Goal: Find specific page/section: Find specific page/section

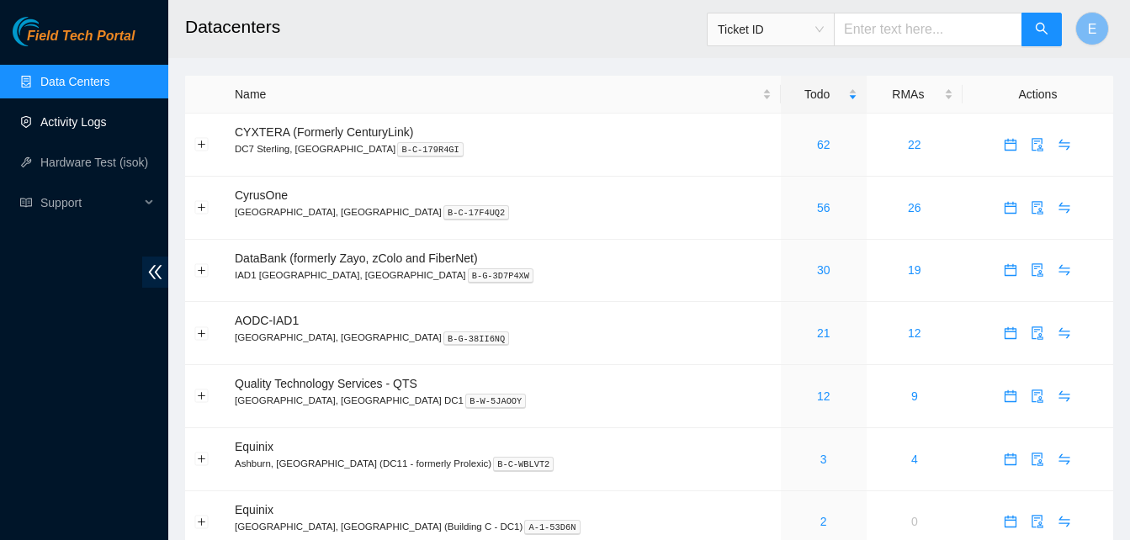
click at [74, 115] on link "Activity Logs" at bounding box center [73, 121] width 66 height 13
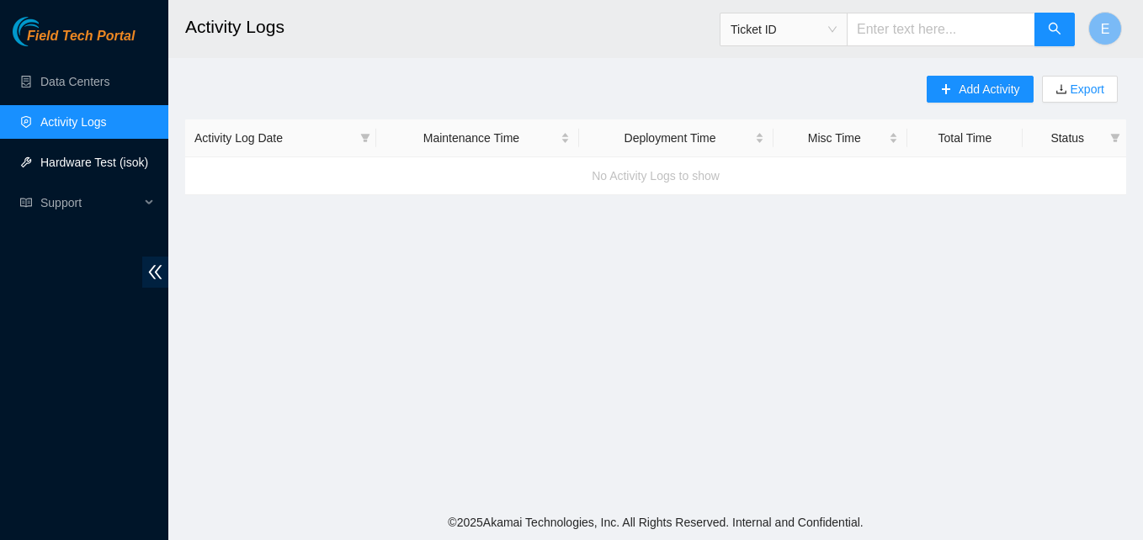
click at [60, 160] on link "Hardware Test (isok)" at bounding box center [94, 162] width 108 height 13
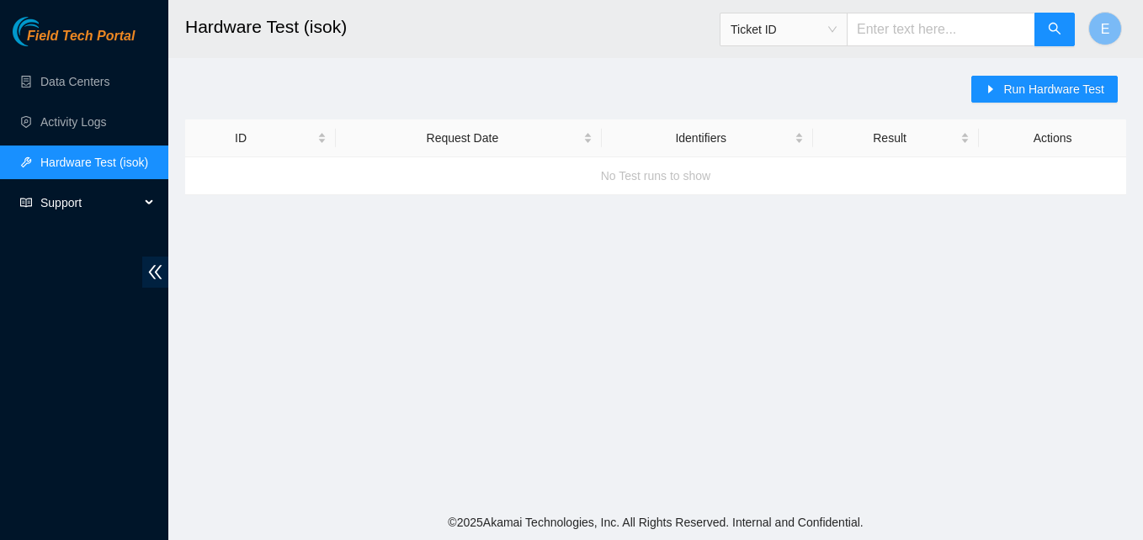
click at [57, 198] on span "Support" at bounding box center [89, 203] width 99 height 34
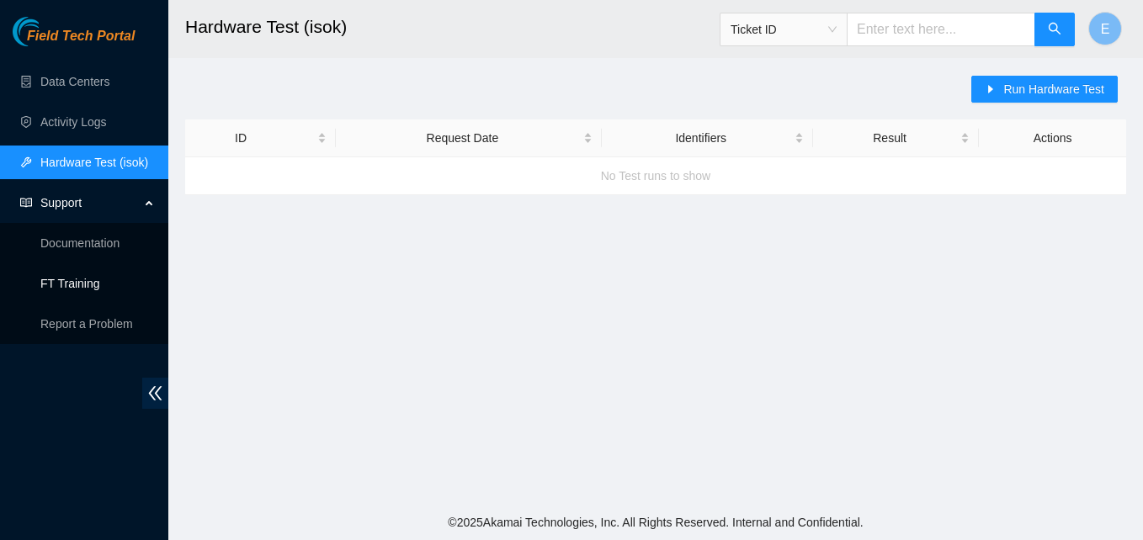
click at [60, 279] on link "FT Training" at bounding box center [70, 283] width 60 height 13
